Goal: Navigation & Orientation: Find specific page/section

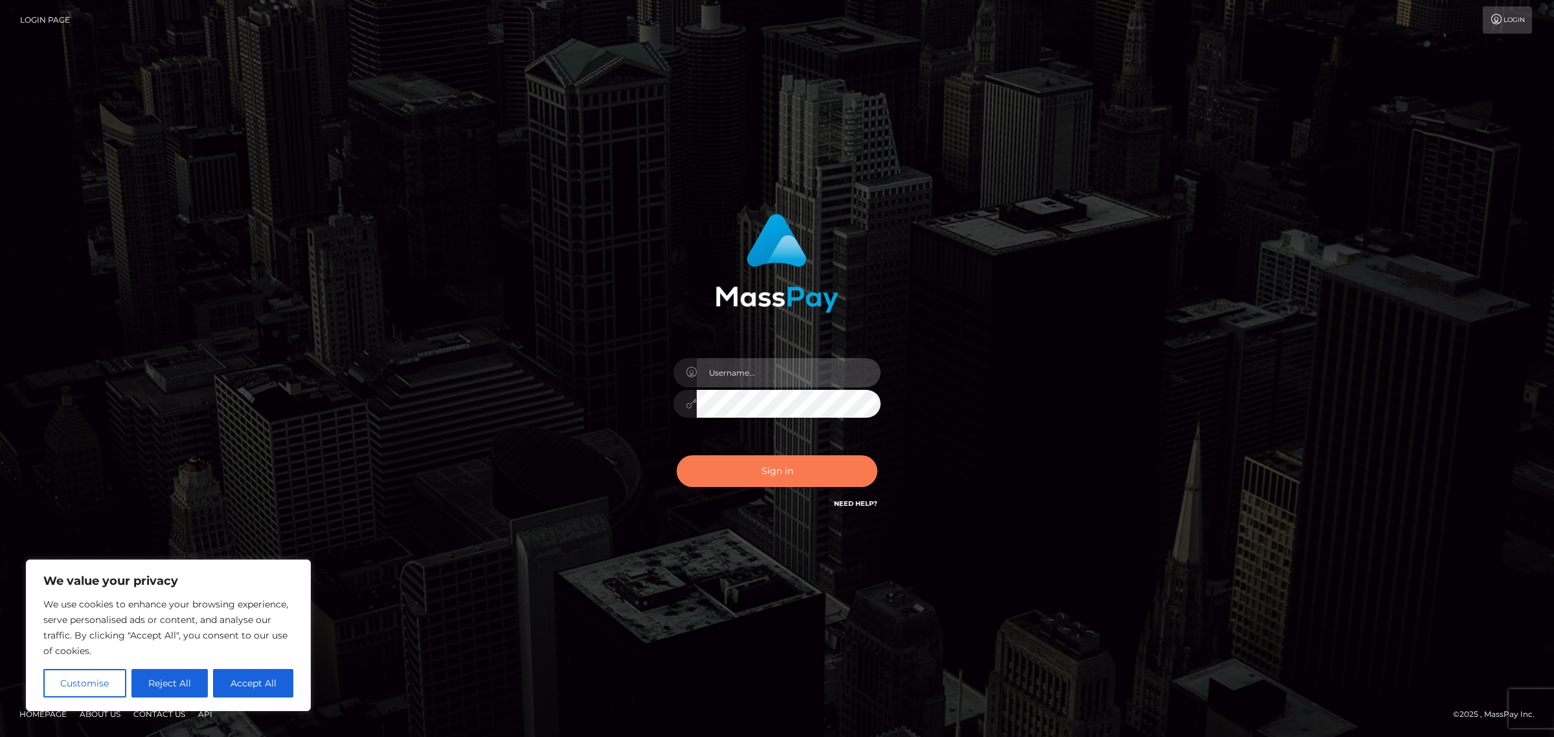
type input "[PERSON_NAME]"
click at [735, 458] on button "Sign in" at bounding box center [776, 471] width 201 height 32
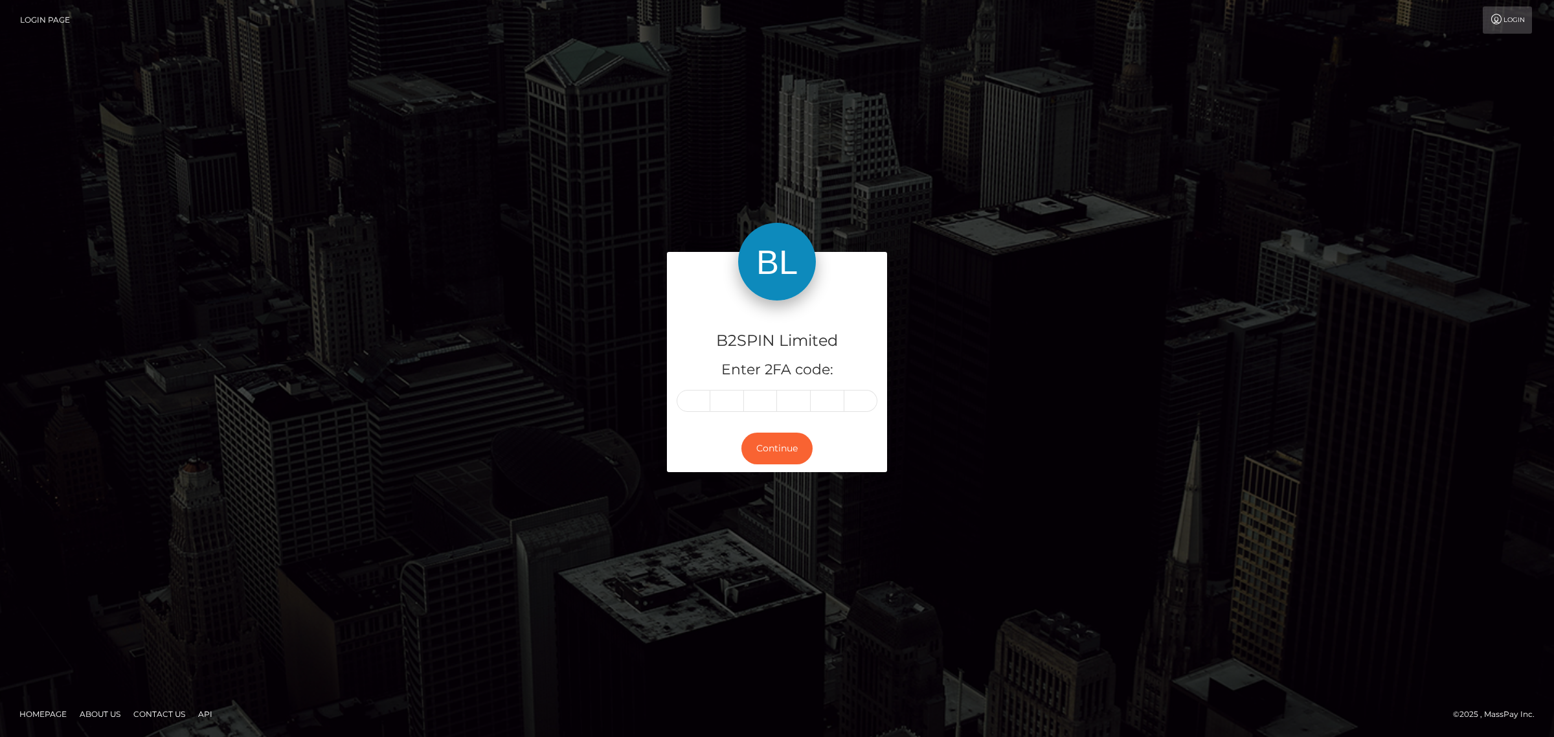
click at [697, 392] on input "text" at bounding box center [693, 401] width 34 height 22
type input "7"
type input "2"
type input "7"
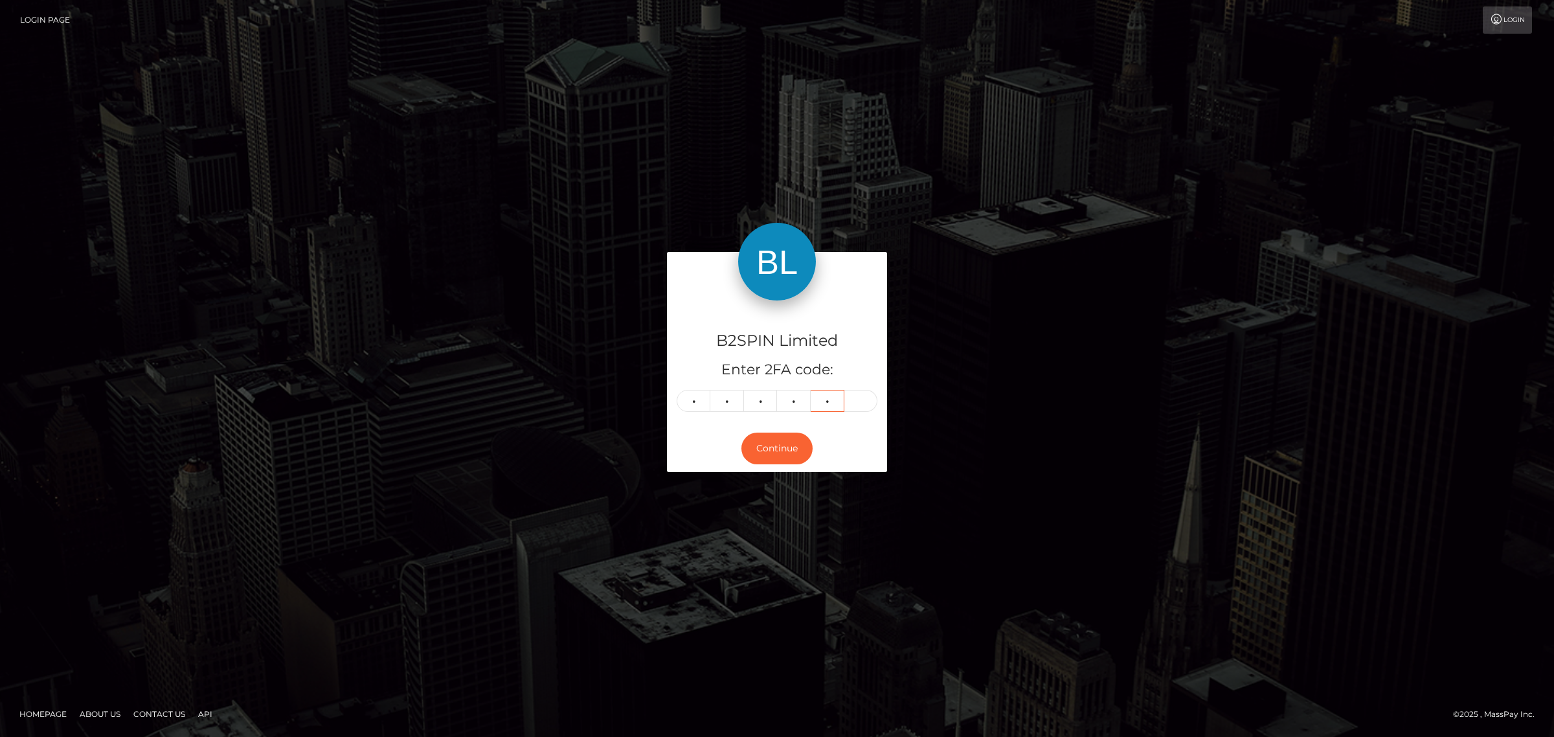
type input "2"
type input "7"
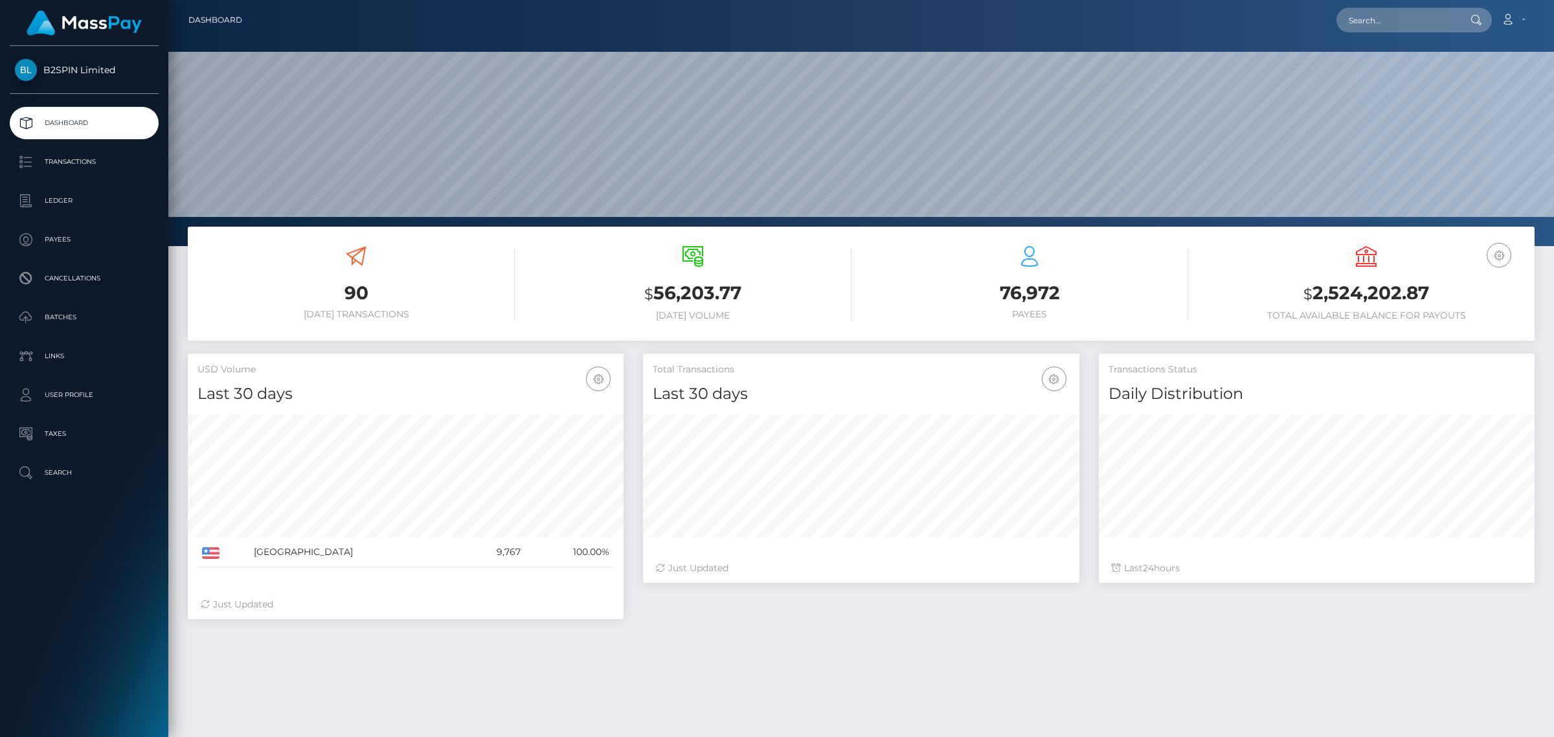
scroll to position [229, 435]
drag, startPoint x: 1446, startPoint y: 290, endPoint x: 1299, endPoint y: 292, distance: 146.3
click at [1299, 292] on h3 "$ 2,524,202.87" at bounding box center [1365, 293] width 317 height 27
copy h3 "$ 2,524,202.87"
